Goal: Task Accomplishment & Management: Use online tool/utility

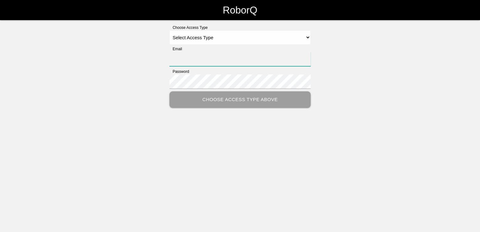
type input "[PERSON_NAME][EMAIL_ADDRESS][PERSON_NAME][DOMAIN_NAME]"
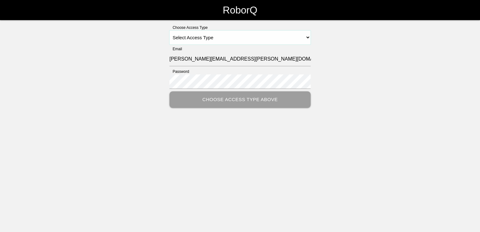
click at [309, 35] on select "Select Access Type Admin Customer Supervisor Worker" at bounding box center [239, 37] width 141 height 14
select select "Customer"
click at [169, 30] on select "Select Access Type Admin Customer Supervisor Worker" at bounding box center [239, 37] width 141 height 14
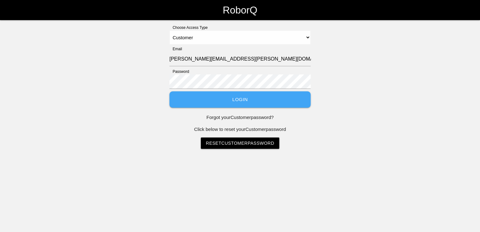
click at [250, 102] on button "Login" at bounding box center [239, 99] width 141 height 17
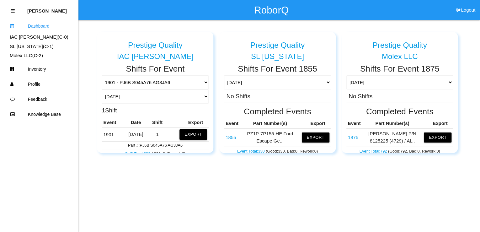
click at [191, 135] on button "Export" at bounding box center [194, 134] width 28 height 10
click at [182, 132] on button "Excel" at bounding box center [188, 132] width 12 height 5
click at [354, 178] on html "RoborQ Logout [PERSON_NAME] Dashboard IAC [PERSON_NAME] (C- 0 ) SL [US_STATE] (…" at bounding box center [240, 92] width 480 height 184
